Goal: Book appointment/travel/reservation: Book appointment/travel/reservation

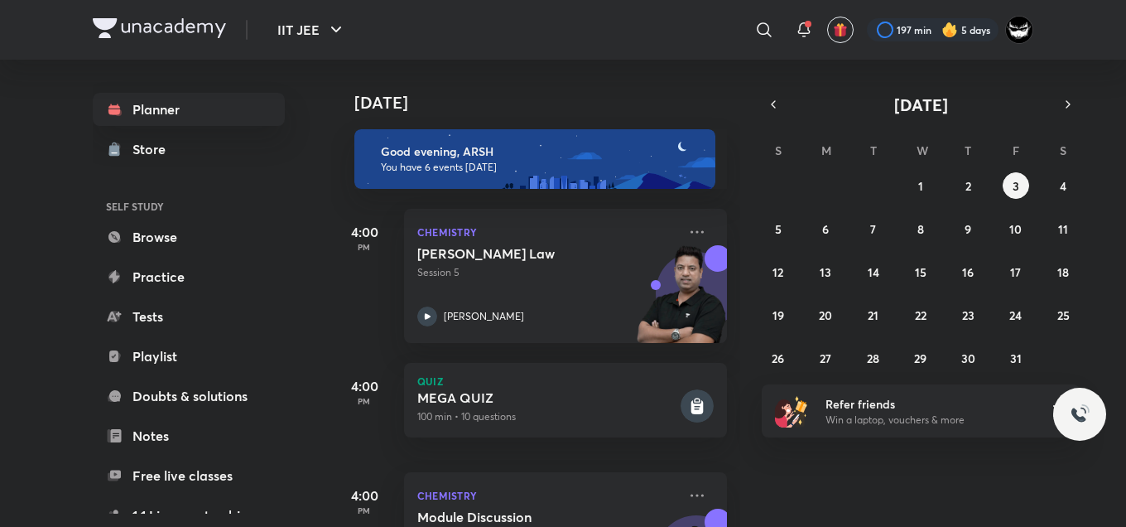
scroll to position [460, 0]
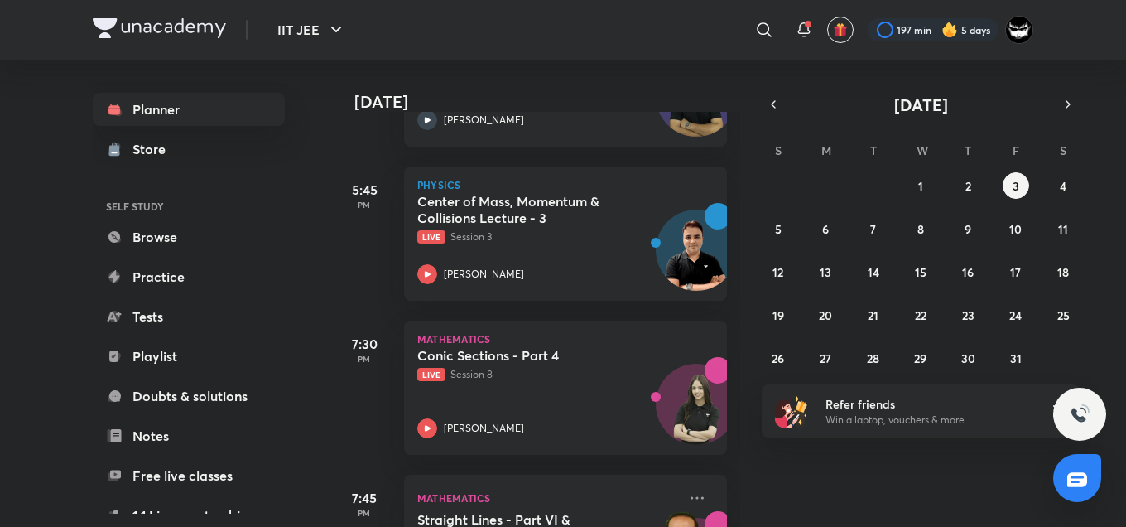
click at [839, 452] on div "[DATE] Good evening, ARSH You have 6 events [DATE] 4:00 PM Chemistry [PERSON_NA…" at bounding box center [727, 293] width 792 height 467
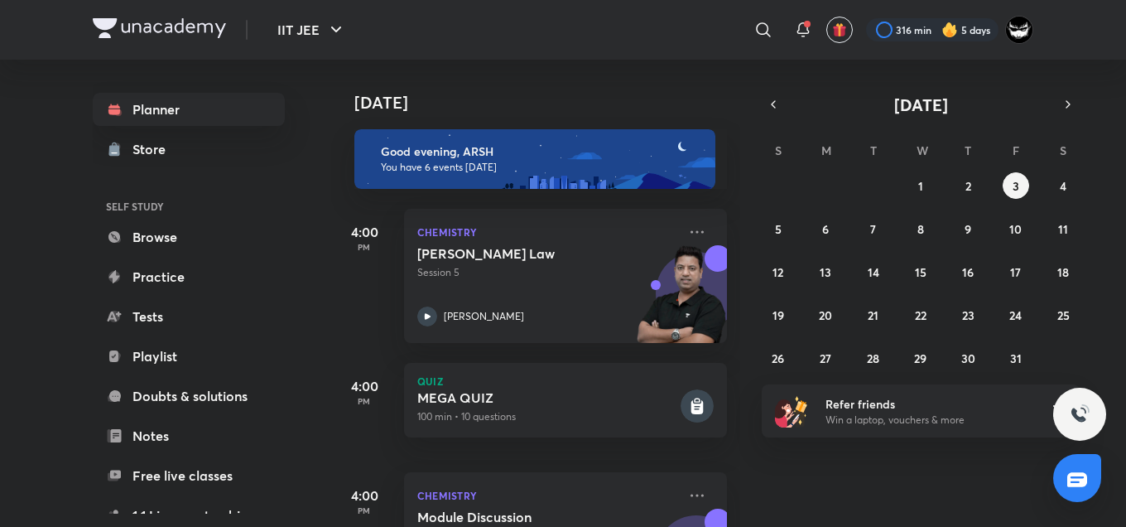
click at [985, 525] on div "Today Good evening, ARSH You have 6 events today 4:00 PM Chemistry Dalton's Law…" at bounding box center [727, 293] width 792 height 467
click at [618, 104] on h4 "[DATE]" at bounding box center [548, 103] width 389 height 20
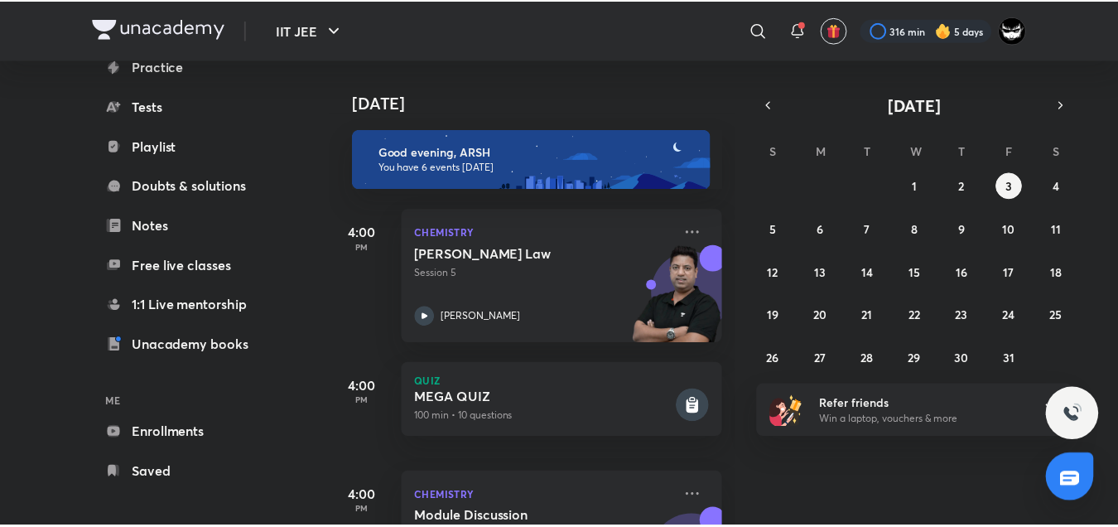
scroll to position [218, 0]
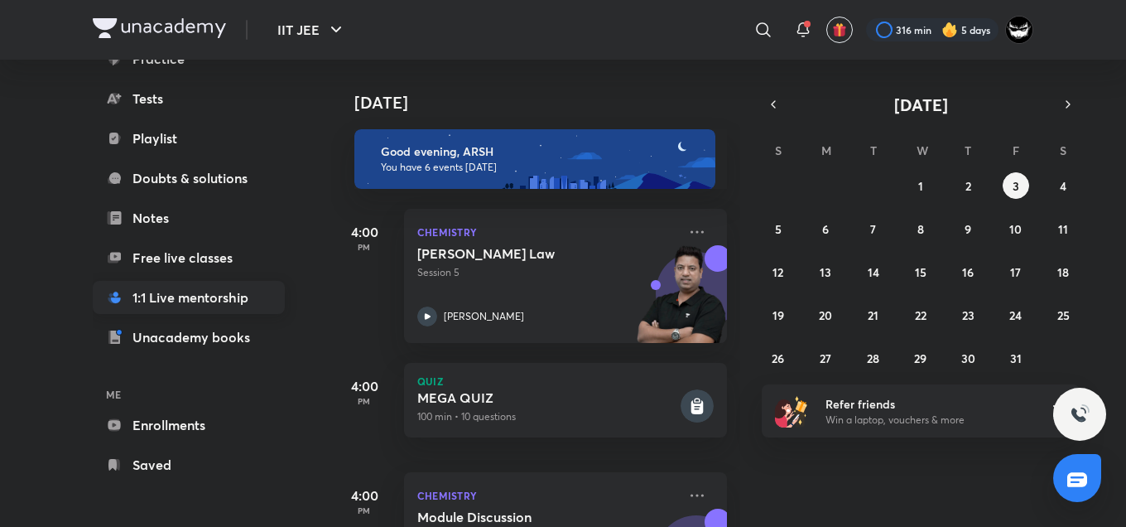
click at [156, 303] on link "1:1 Live mentorship" at bounding box center [189, 297] width 192 height 33
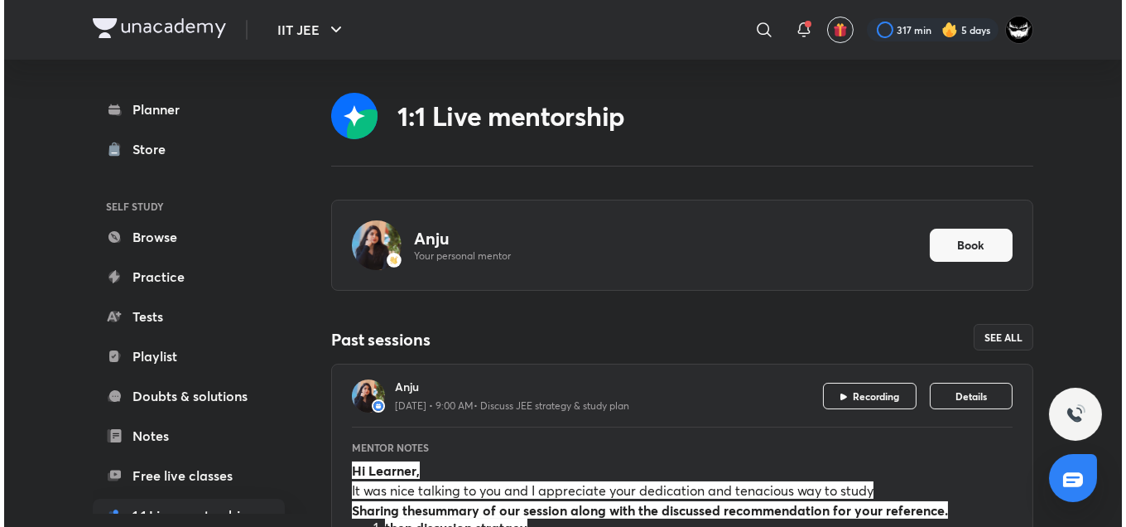
scroll to position [162, 0]
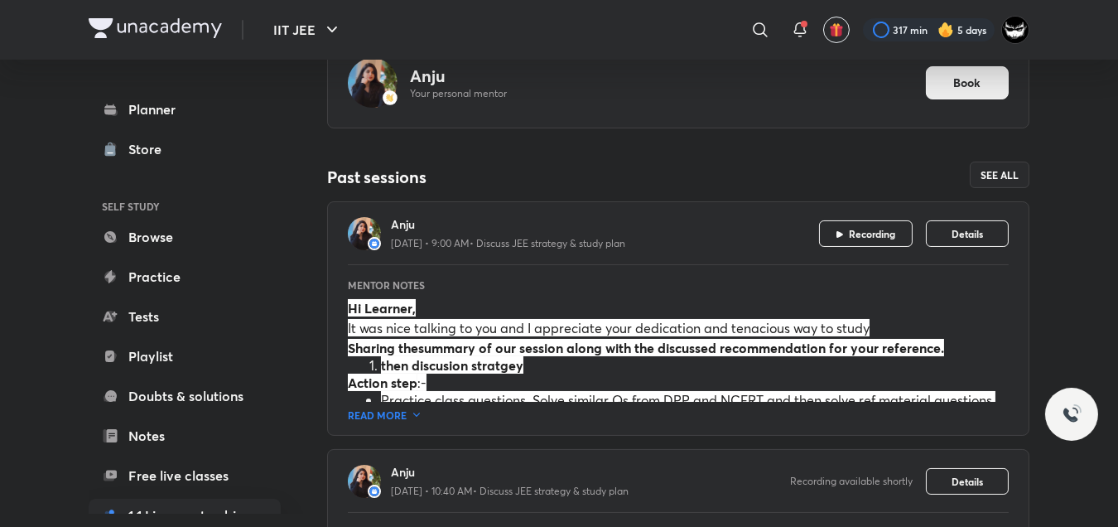
click at [943, 88] on button "Book" at bounding box center [967, 82] width 83 height 33
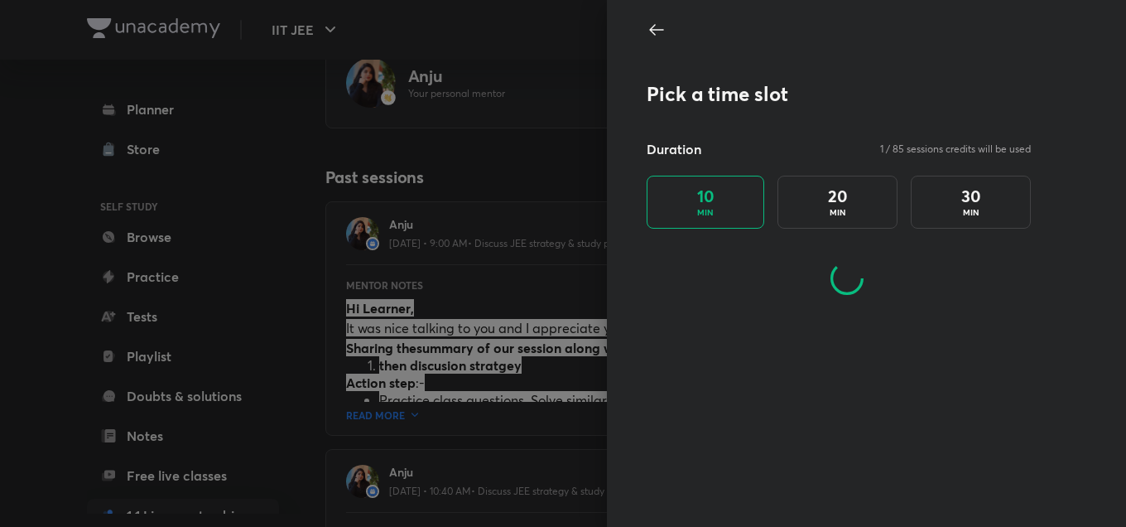
click at [972, 210] on p "MIN" at bounding box center [971, 212] width 17 height 12
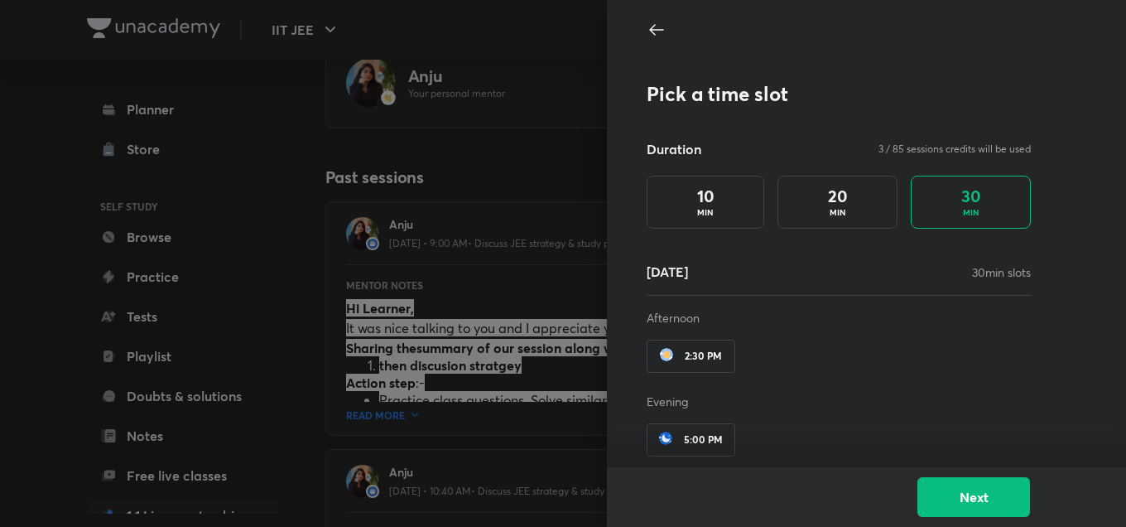
click at [998, 381] on div "04 Oct 30 min slots Afternoon 2:30 PM Evening 5:00 PM" at bounding box center [839, 362] width 384 height 201
click at [861, 209] on div "20 MIN" at bounding box center [837, 202] width 120 height 53
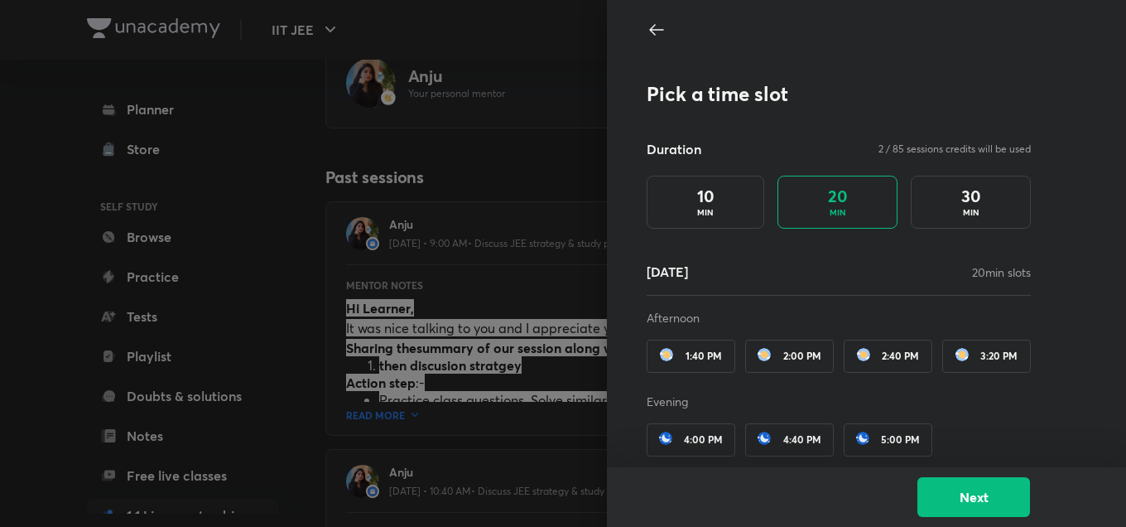
scroll to position [41, 0]
click at [715, 176] on div "10 MIN" at bounding box center [706, 202] width 118 height 53
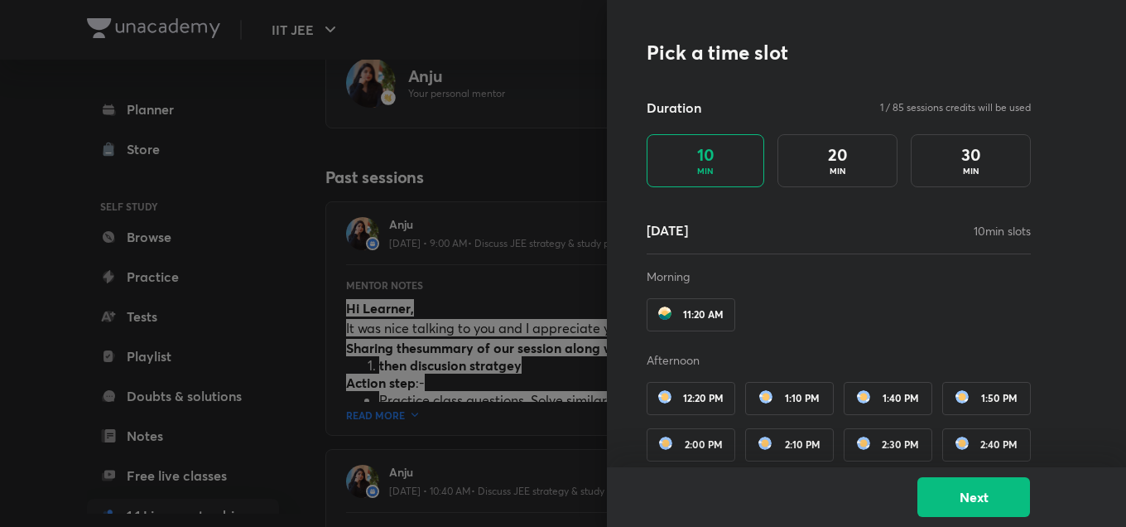
click at [975, 158] on div "30 MIN" at bounding box center [971, 160] width 120 height 53
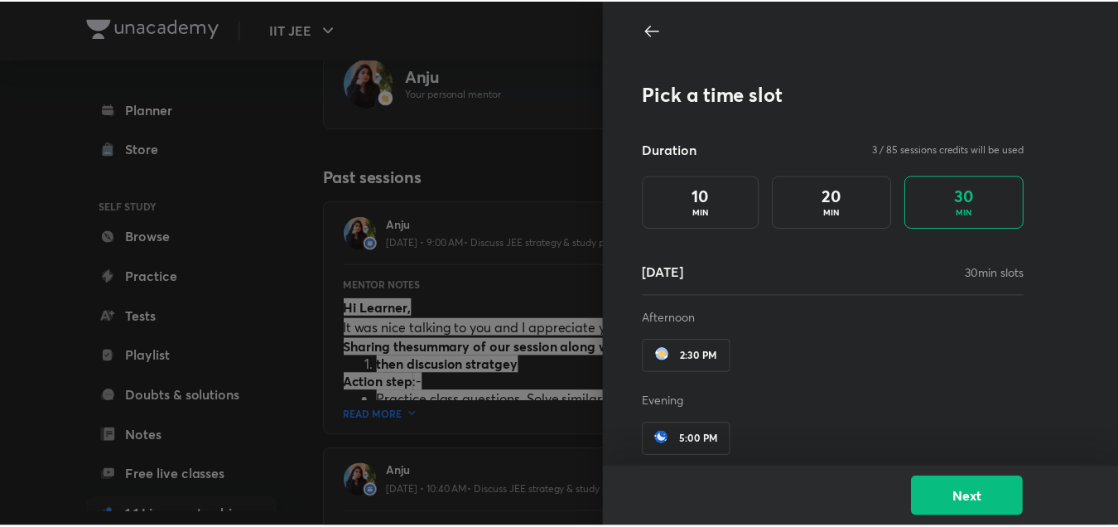
scroll to position [0, 0]
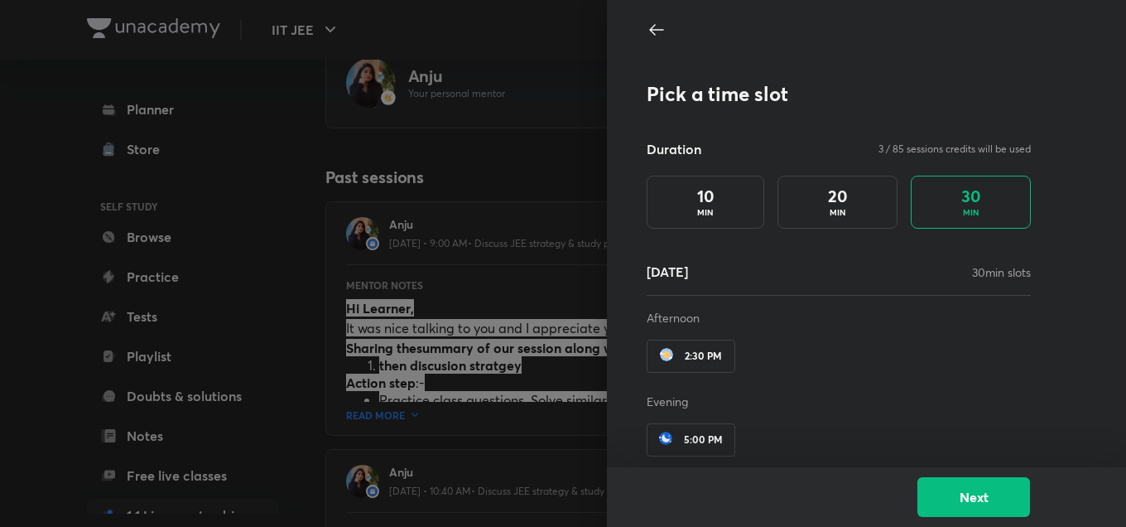
click at [681, 354] on div "2:30 PM" at bounding box center [691, 355] width 89 height 33
click at [706, 357] on span "2:30 PM" at bounding box center [703, 356] width 37 height 12
click at [725, 195] on div "10 MIN" at bounding box center [706, 202] width 118 height 53
click at [837, 196] on div "20 MIN" at bounding box center [837, 202] width 120 height 53
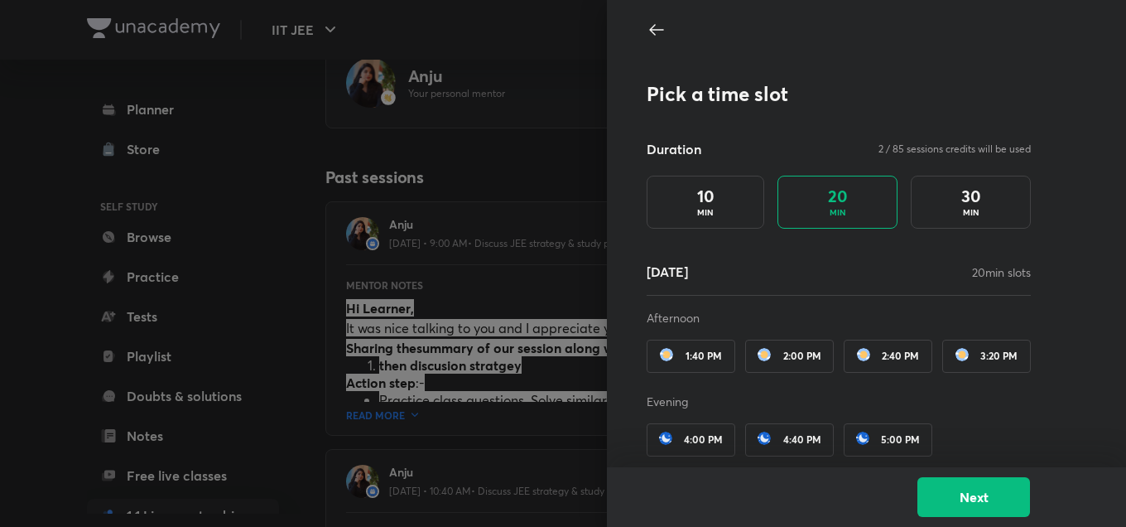
click at [963, 207] on p "MIN" at bounding box center [971, 212] width 17 height 12
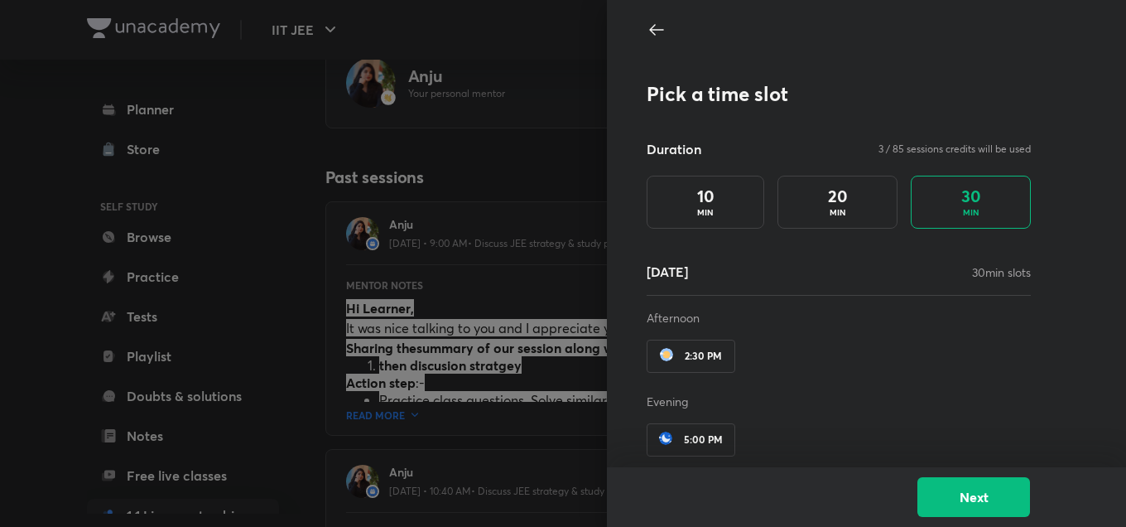
click at [708, 339] on div "2:30 PM" at bounding box center [839, 356] width 384 height 46
click at [690, 371] on div "2:30 PM" at bounding box center [691, 355] width 89 height 33
click at [961, 493] on button "Next" at bounding box center [973, 495] width 113 height 40
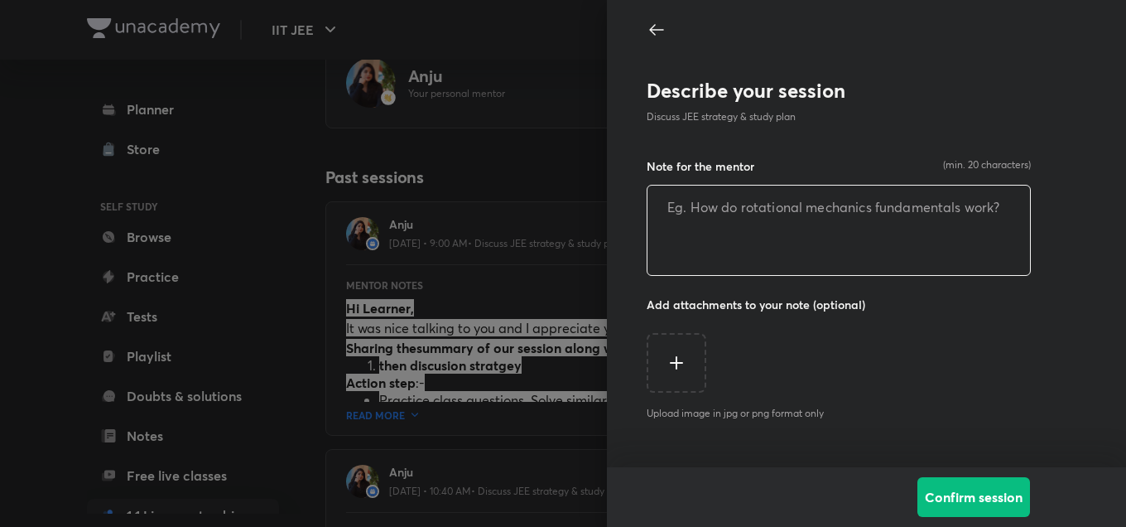
click at [756, 200] on textarea at bounding box center [838, 229] width 383 height 89
type textarea "w"
type textarea "n"
click at [921, 211] on textarea "Wanted to discuss anew strategy plan." at bounding box center [838, 229] width 383 height 89
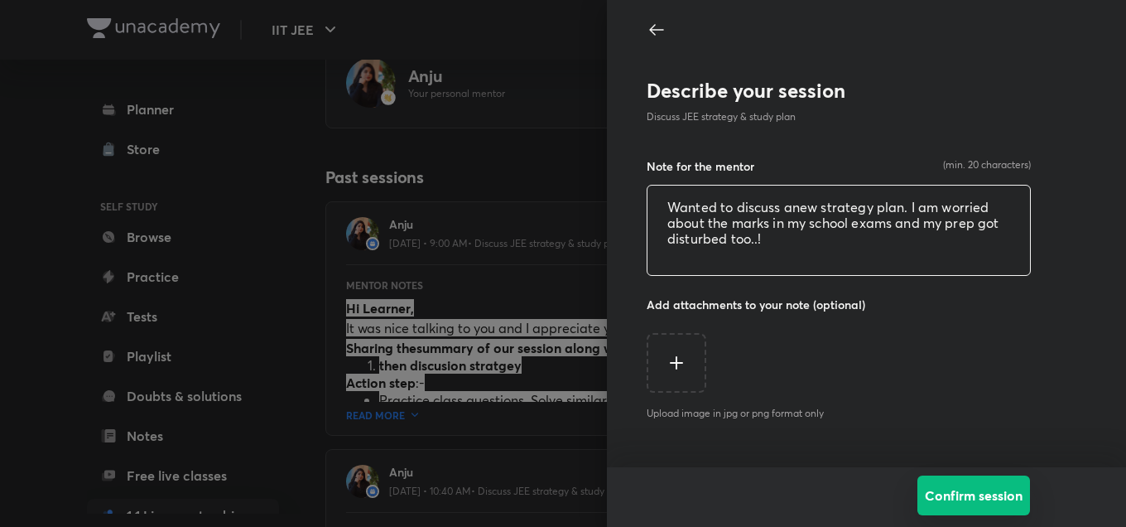
type textarea "Wanted to discuss anew strategy plan. I am worried about the marks in my school…"
click at [969, 495] on button "Confirm session" at bounding box center [973, 495] width 113 height 40
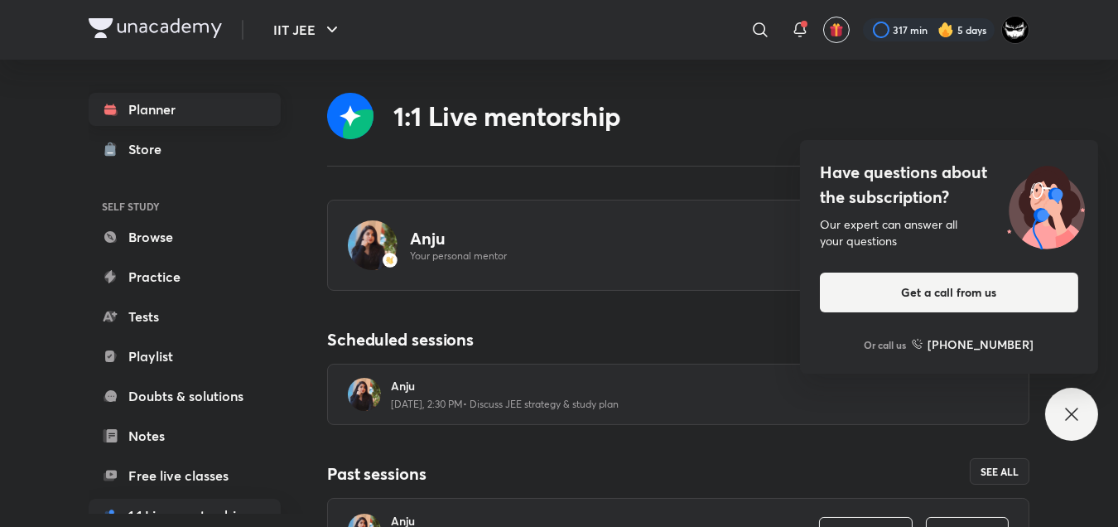
click at [142, 113] on link "Planner" at bounding box center [185, 109] width 192 height 33
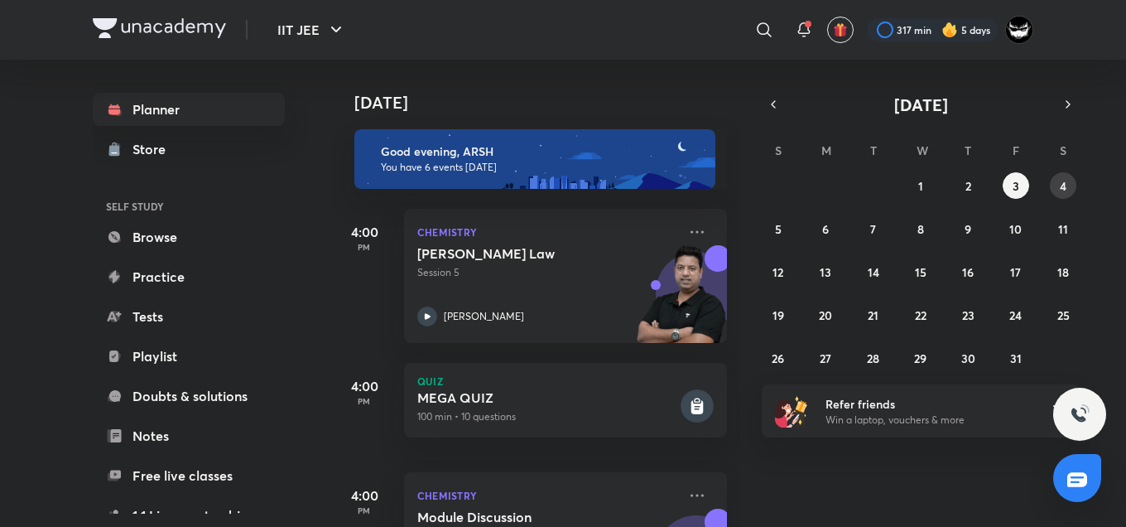
click at [1063, 190] on abbr "4" at bounding box center [1063, 186] width 7 height 16
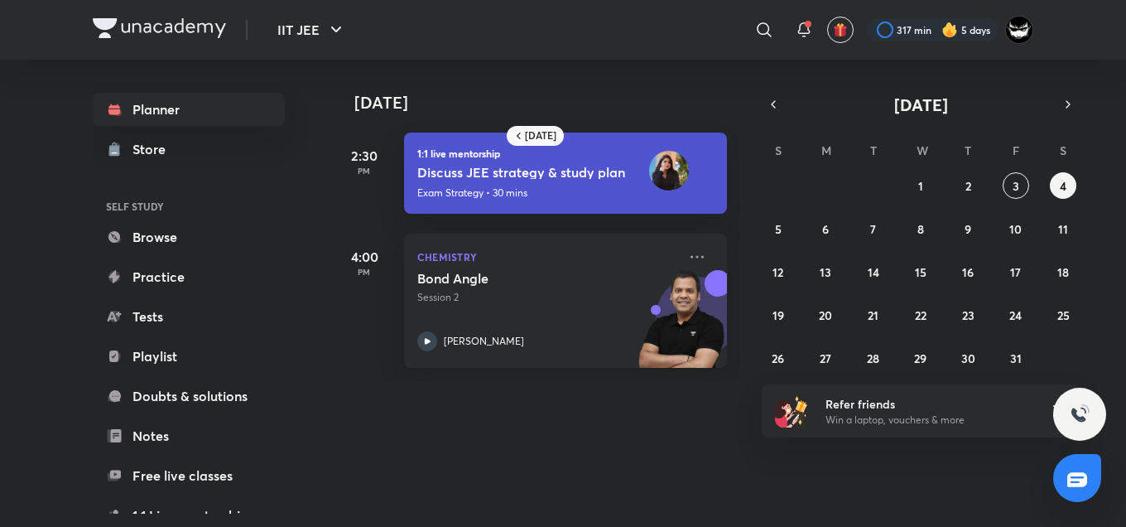
click at [561, 440] on div "Today Tomorrow 2:30 PM 1:1 live mentorship Discuss JEE strategy & study plan • …" at bounding box center [682, 287] width 702 height 454
click at [1027, 198] on div "28 29 30 1 2 3 4 5 6 7 8 9 10 11 12 13 14 15 16 17 18 19 20 21 22 23 24 25 26 2…" at bounding box center [921, 271] width 318 height 199
click at [1024, 191] on button "3" at bounding box center [1016, 185] width 26 height 26
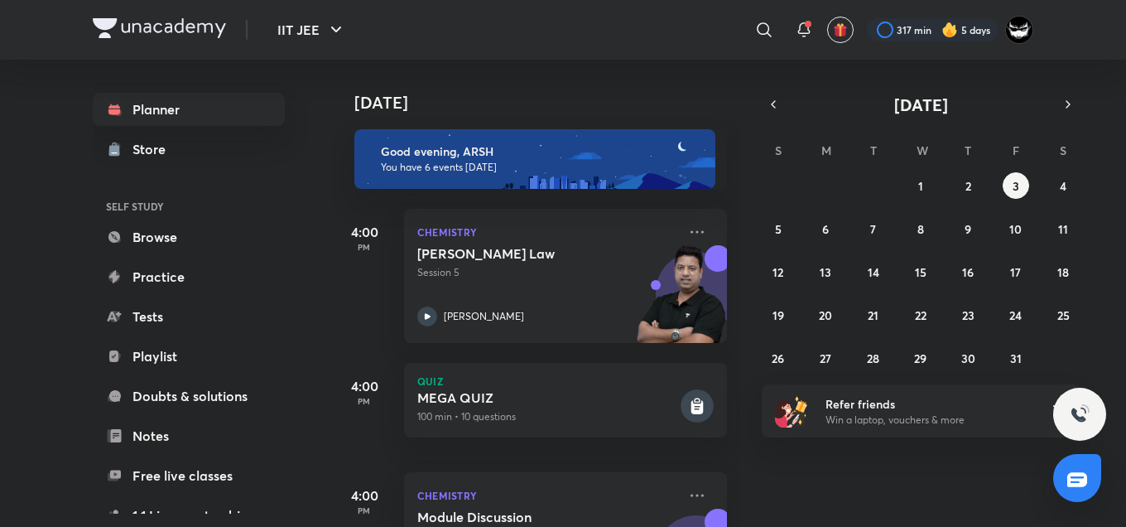
click at [979, 89] on div "Today Good evening, ARSH You have 6 events today 4:00 PM Chemistry Dalton's Law…" at bounding box center [727, 293] width 792 height 467
click at [1116, 108] on div "Today Good evening, ARSH You have 6 events today 4:00 PM Chemistry Dalton's Law…" at bounding box center [727, 293] width 792 height 467
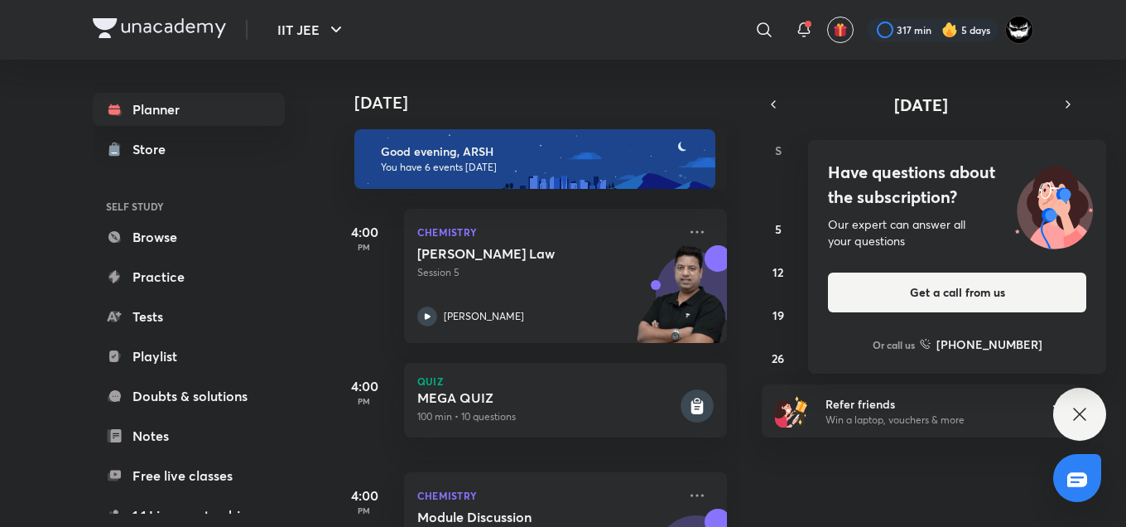
click at [815, 324] on div "Have questions about the subscription? Our expert can answer all your questions…" at bounding box center [957, 256] width 298 height 233
click at [815, 324] on div "28 29 30 1 2 3 4 5 6 7 8 9 10 11 12 13 14 15 16 17 18 19 20 21 22 23 24 25 26 2…" at bounding box center [921, 271] width 318 height 199
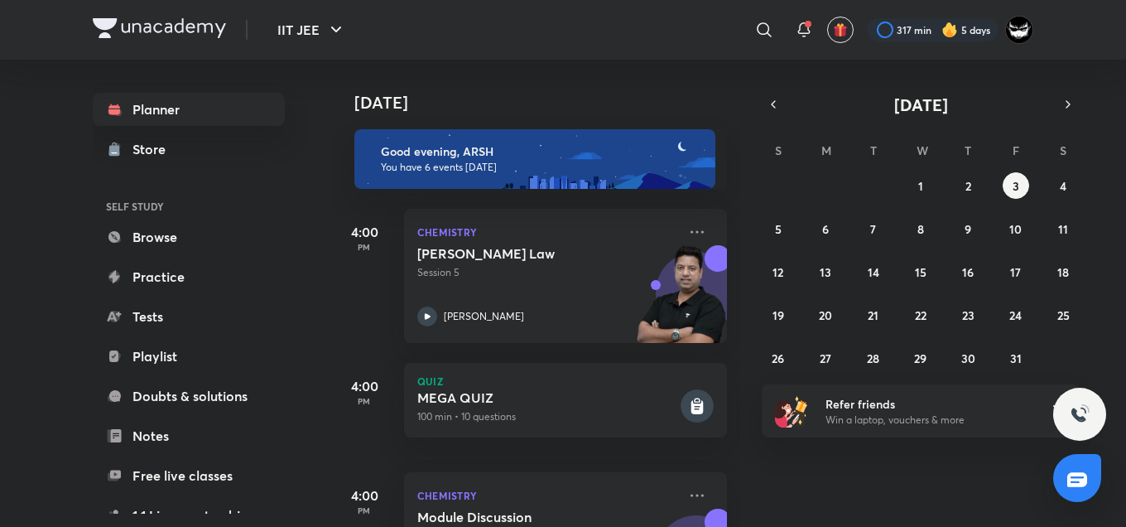
click at [578, 89] on div "[DATE]" at bounding box center [537, 86] width 412 height 53
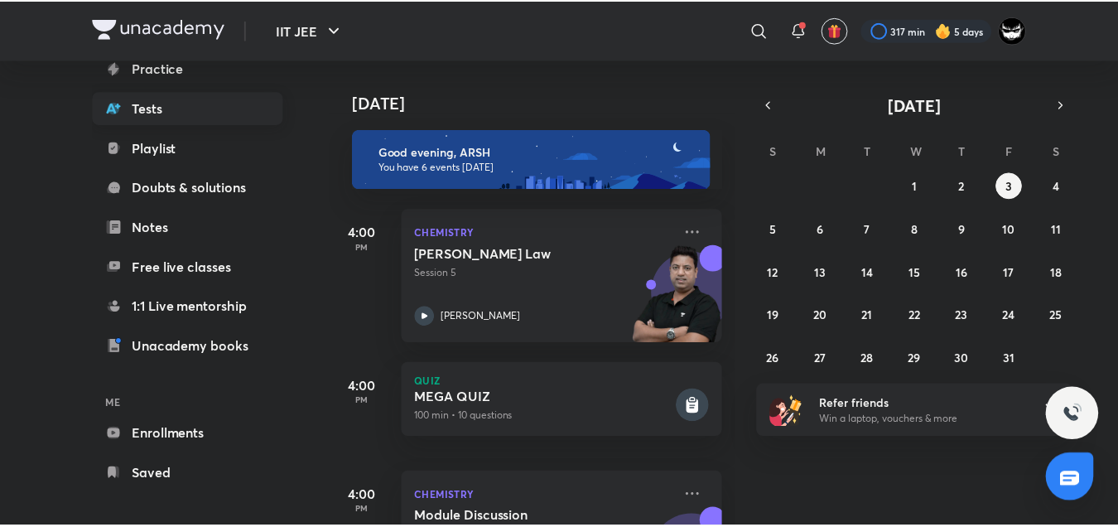
scroll to position [218, 0]
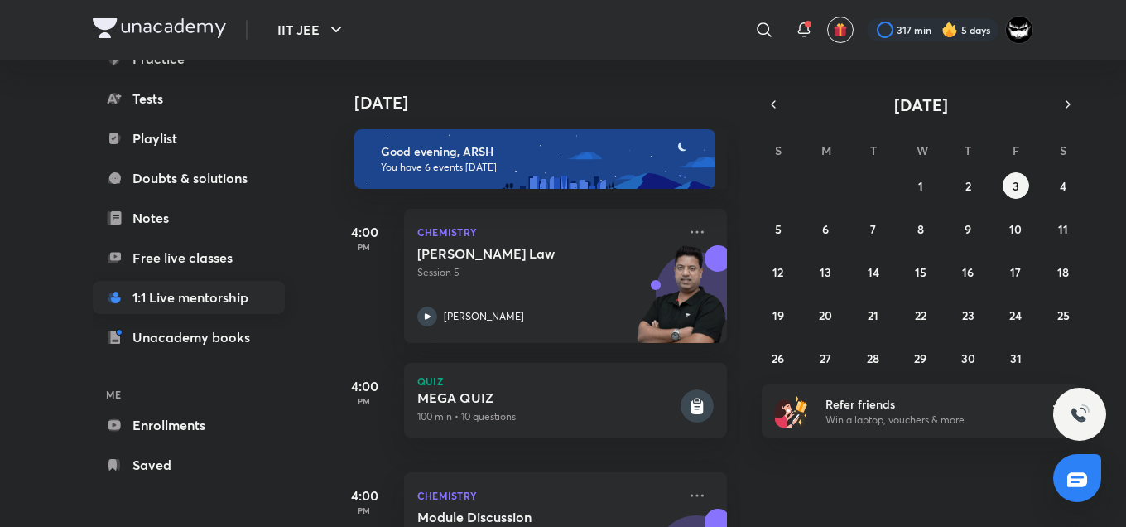
click at [205, 306] on link "1:1 Live mentorship" at bounding box center [189, 297] width 192 height 33
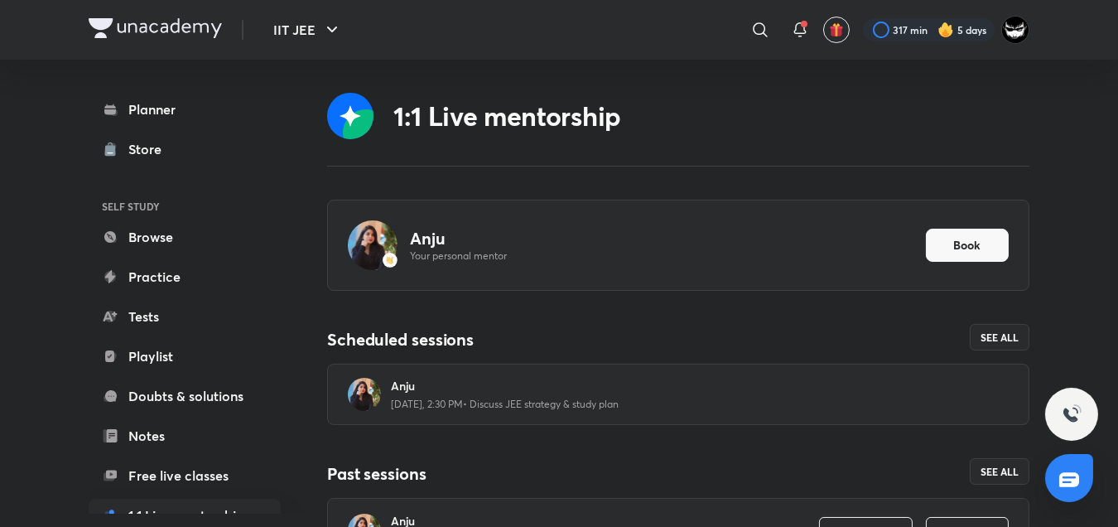
click at [205, 306] on link "Tests" at bounding box center [185, 316] width 192 height 33
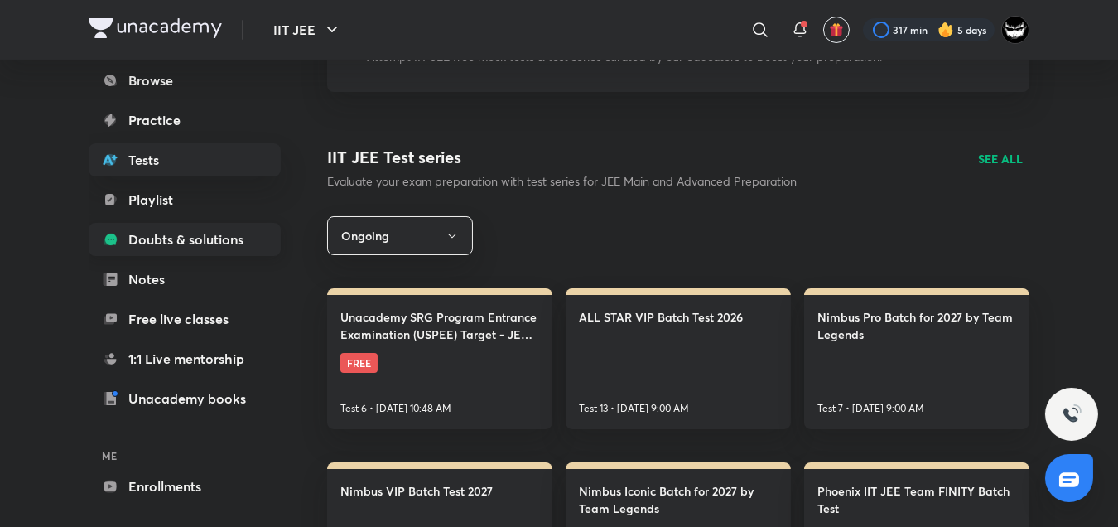
scroll to position [160, 0]
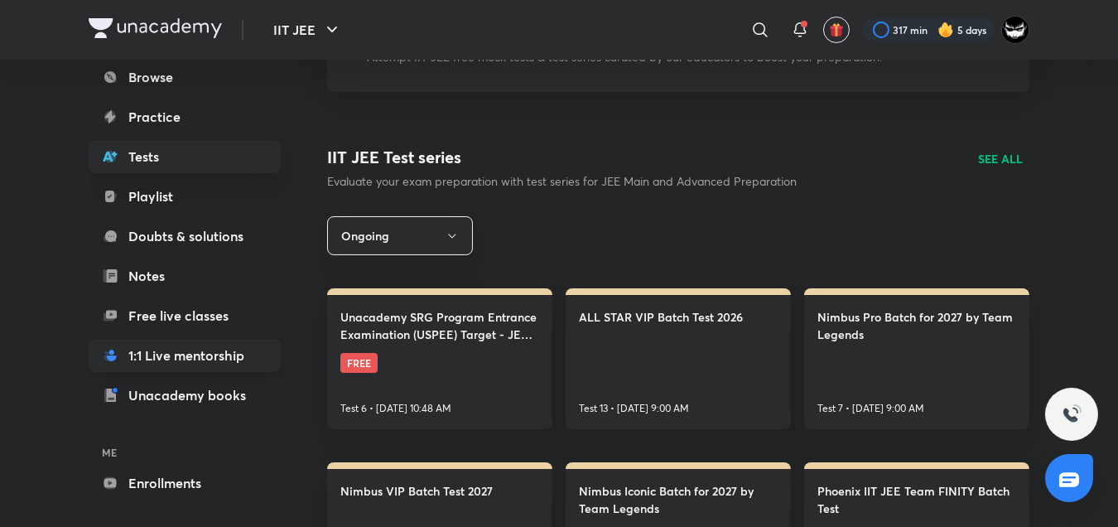
click at [195, 355] on link "1:1 Live mentorship" at bounding box center [185, 355] width 192 height 33
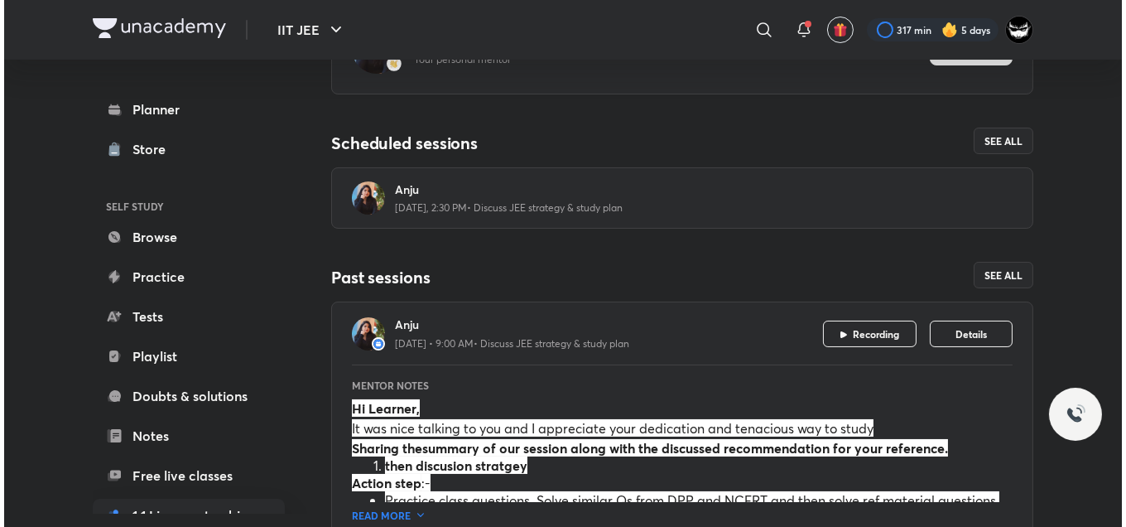
scroll to position [252, 0]
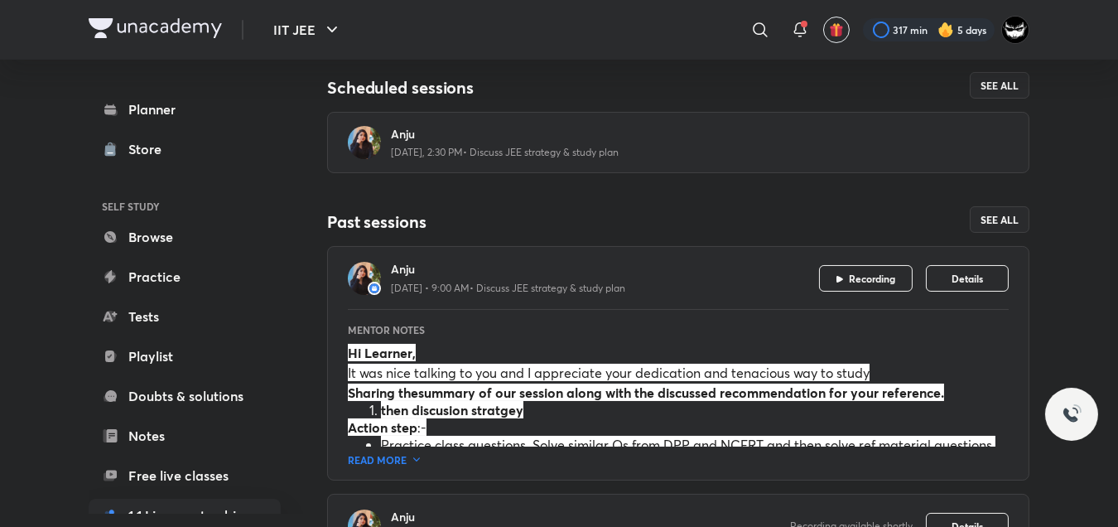
click at [799, 130] on h6 "Anju" at bounding box center [700, 134] width 618 height 17
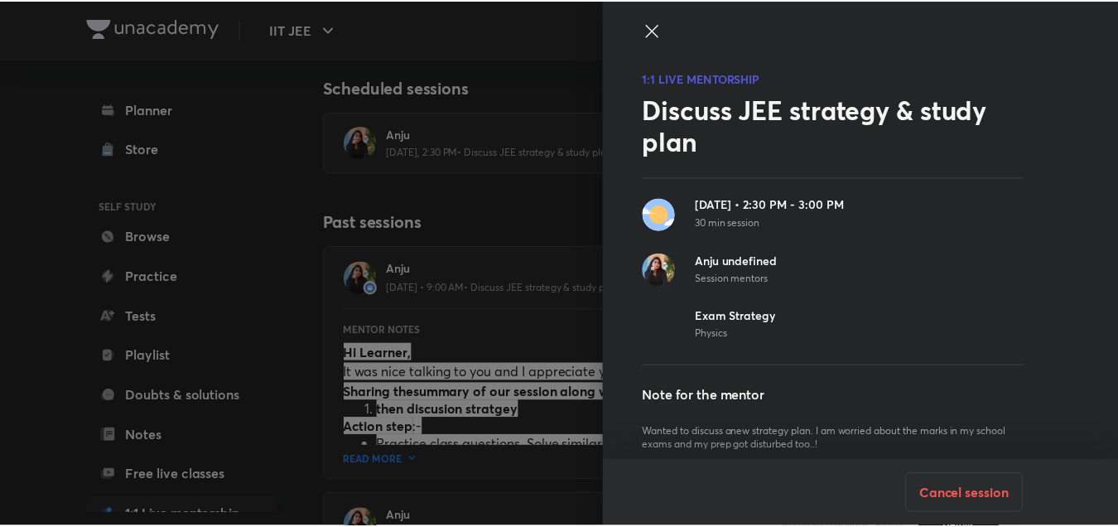
scroll to position [3, 0]
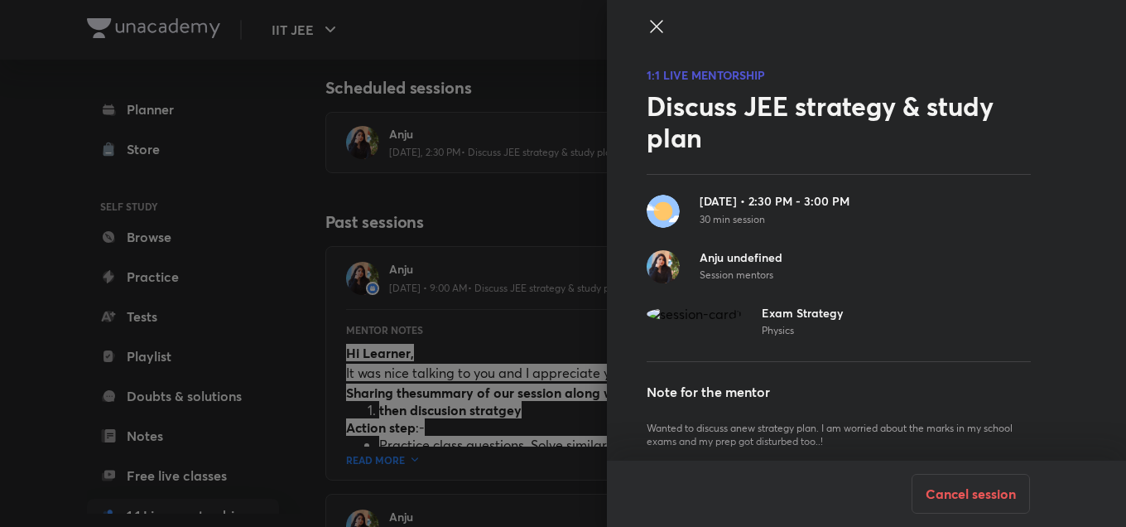
click at [647, 31] on icon at bounding box center [657, 27] width 20 height 20
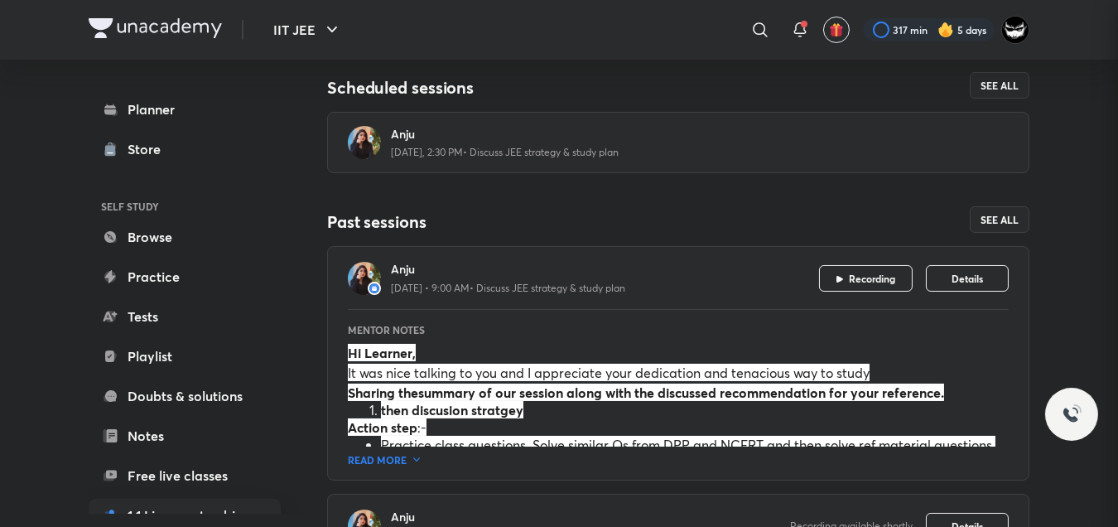
scroll to position [0, 0]
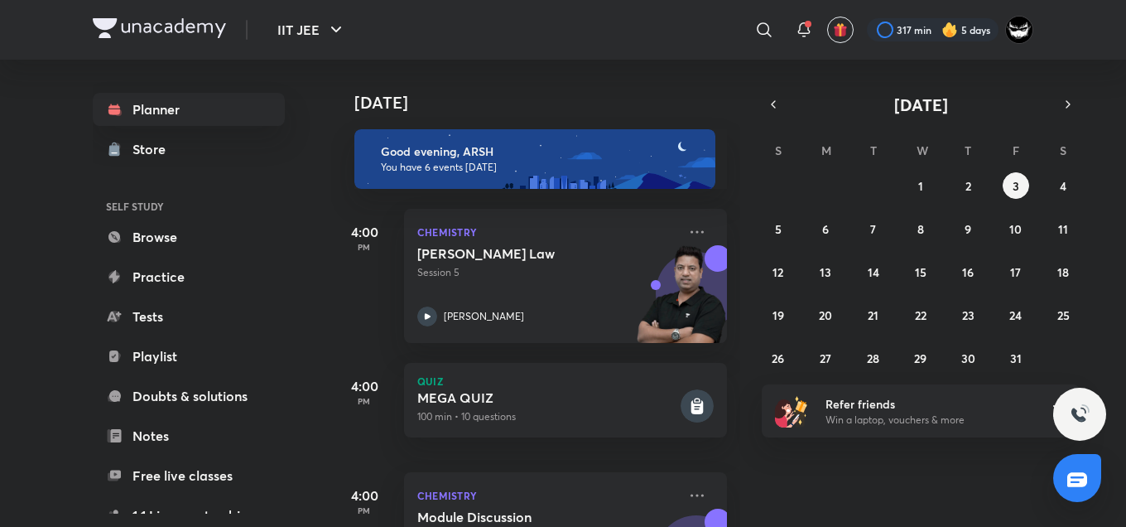
click at [652, 96] on h4 "[DATE]" at bounding box center [548, 103] width 389 height 20
